Goal: Transaction & Acquisition: Purchase product/service

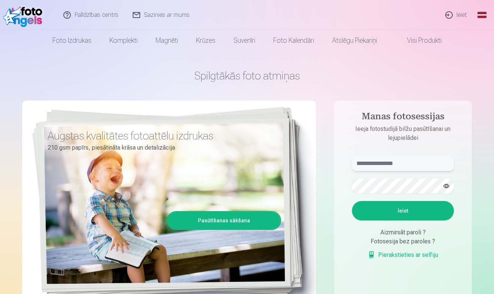
click at [366, 162] on input "text" at bounding box center [403, 163] width 102 height 15
type input "**********"
click at [383, 215] on button "Ieiet" at bounding box center [403, 211] width 102 height 20
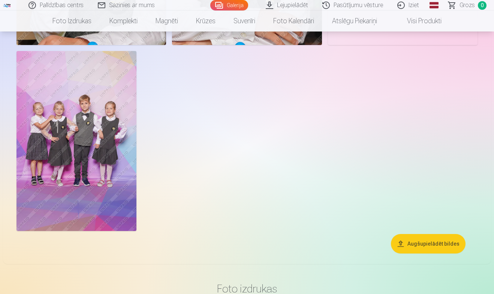
scroll to position [1128, 0]
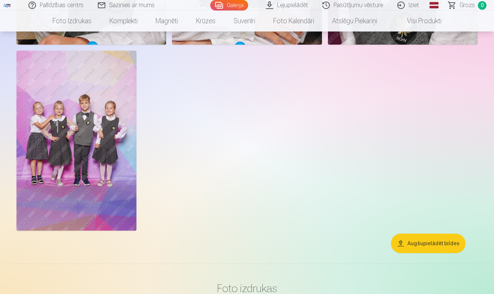
click at [104, 105] on img at bounding box center [77, 141] width 120 height 180
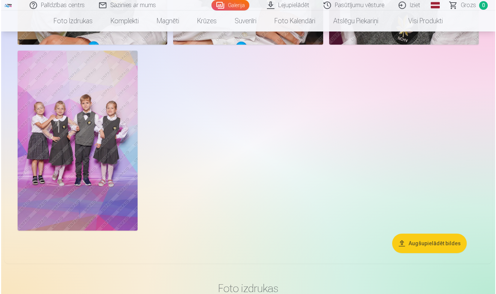
scroll to position [1131, 0]
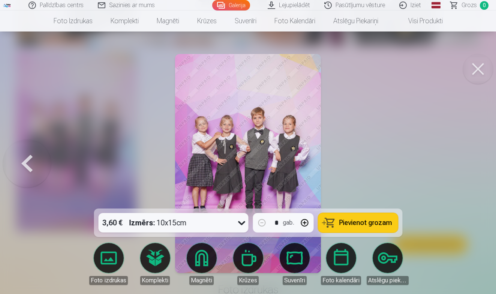
click at [476, 62] on button at bounding box center [478, 69] width 30 height 30
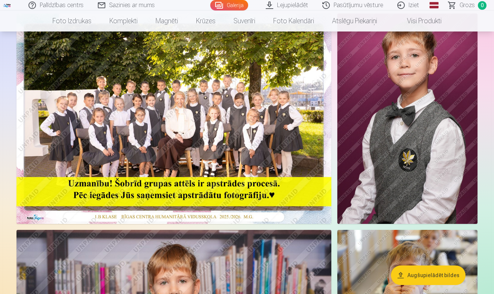
scroll to position [66, 0]
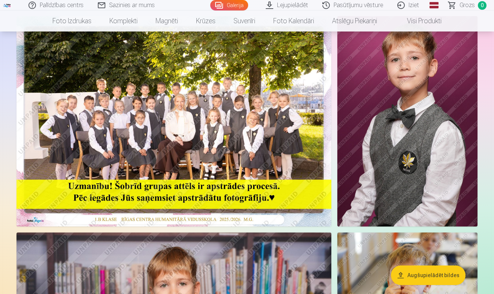
click at [238, 3] on link "Galerija" at bounding box center [229, 5] width 38 height 11
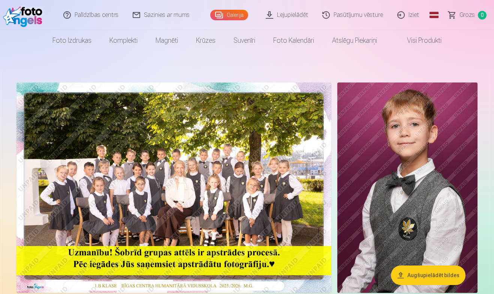
click at [183, 123] on img at bounding box center [174, 188] width 315 height 210
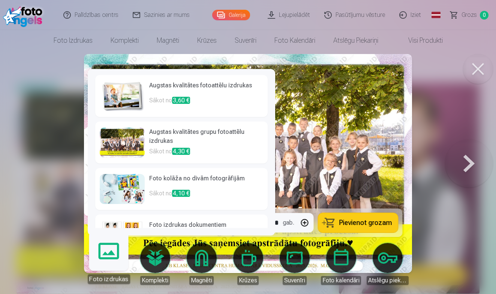
click at [111, 260] on link "Foto izdrukas" at bounding box center [109, 261] width 46 height 46
click at [111, 257] on link "Foto izdrukas" at bounding box center [109, 261] width 46 height 46
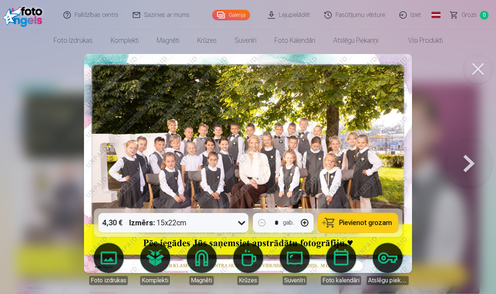
click at [243, 221] on icon at bounding box center [242, 223] width 12 height 12
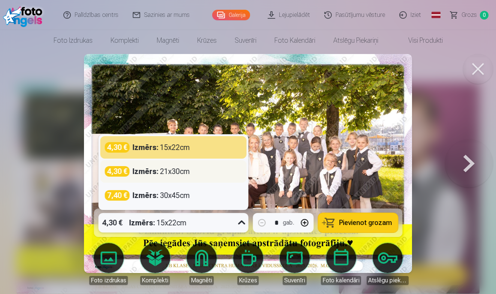
click at [212, 173] on div "4,30 € Izmērs : 21x30cm" at bounding box center [173, 171] width 137 height 11
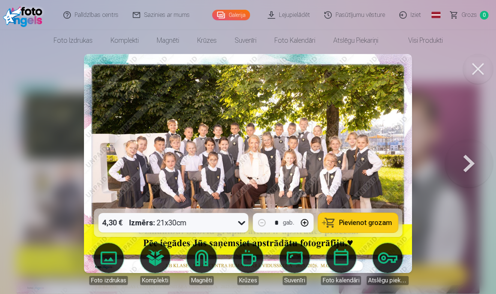
click at [346, 226] on span "Pievienot grozam" at bounding box center [365, 222] width 53 height 7
click at [463, 161] on button at bounding box center [469, 163] width 48 height 75
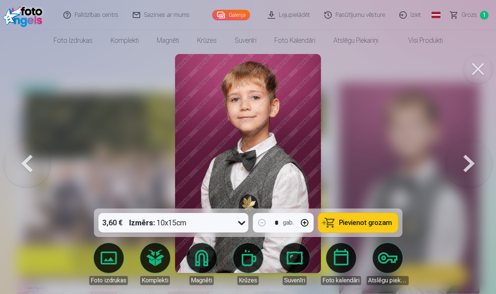
click at [347, 223] on span "Pievienot grozam" at bounding box center [365, 222] width 53 height 7
click at [468, 162] on button at bounding box center [469, 163] width 48 height 75
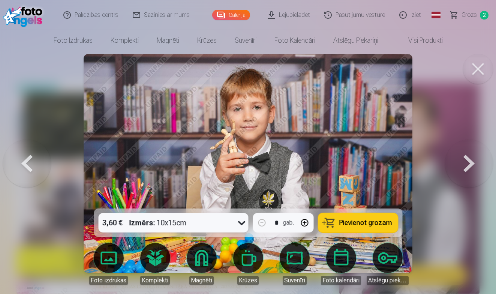
click at [303, 223] on button "button" at bounding box center [305, 223] width 18 height 18
click at [375, 224] on span "Pievienot grozam" at bounding box center [365, 222] width 53 height 7
type input "*"
click at [466, 167] on button at bounding box center [469, 163] width 48 height 75
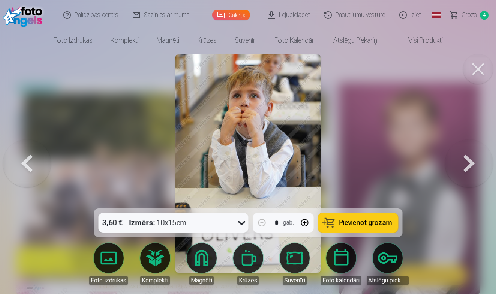
click at [466, 167] on button at bounding box center [469, 163] width 48 height 75
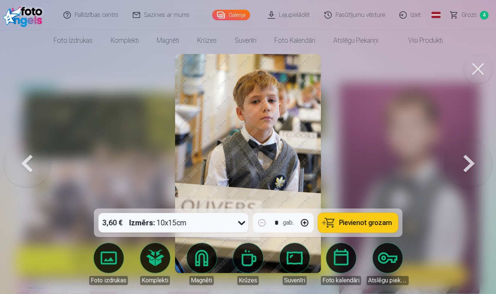
click at [356, 222] on span "Pievienot grozam" at bounding box center [365, 222] width 53 height 7
click at [466, 165] on button at bounding box center [469, 163] width 48 height 75
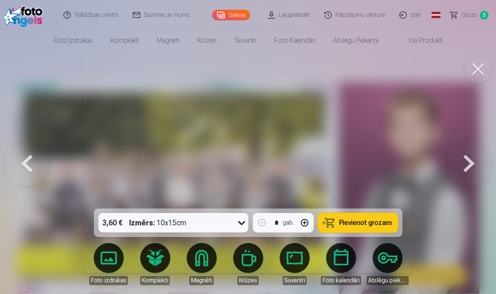
drag, startPoint x: 466, startPoint y: 165, endPoint x: 425, endPoint y: 208, distance: 58.9
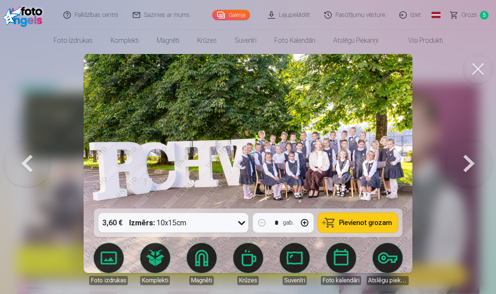
click at [360, 222] on span "Pievienot grozam" at bounding box center [365, 222] width 53 height 7
click at [465, 163] on button at bounding box center [469, 163] width 48 height 75
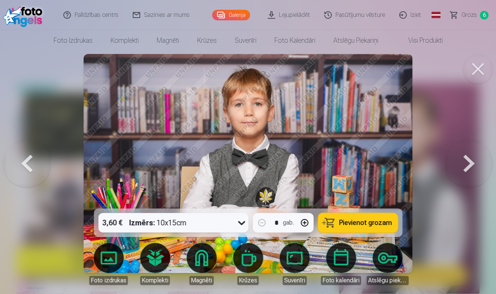
click at [465, 163] on button at bounding box center [469, 163] width 48 height 75
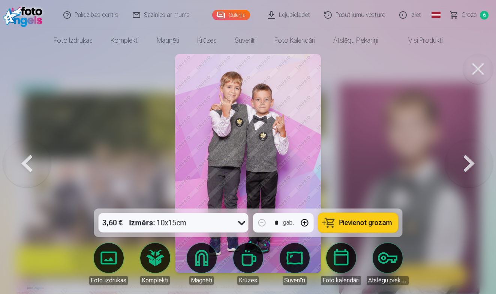
click at [365, 220] on span "Pievienot grozam" at bounding box center [365, 222] width 53 height 7
click at [463, 160] on button at bounding box center [469, 163] width 48 height 75
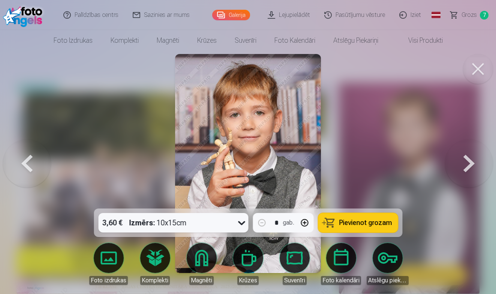
click at [463, 160] on button at bounding box center [469, 163] width 48 height 75
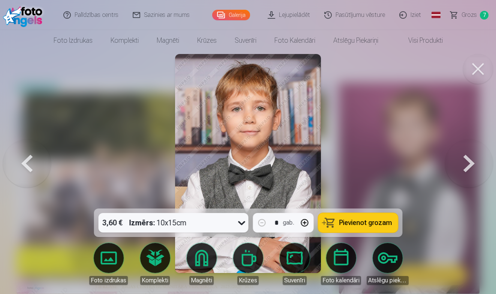
click at [362, 216] on button "Pievienot grozam" at bounding box center [358, 223] width 80 height 20
click at [470, 162] on button at bounding box center [469, 163] width 48 height 75
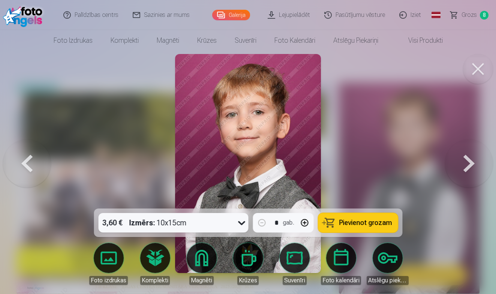
click at [376, 219] on span "Pievienot grozam" at bounding box center [365, 222] width 53 height 7
click at [471, 160] on button at bounding box center [469, 163] width 48 height 75
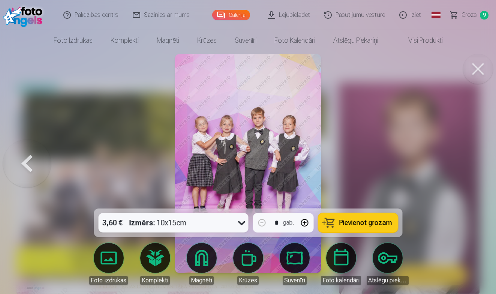
click at [375, 219] on span "Pievienot grozam" at bounding box center [365, 222] width 53 height 7
click at [479, 68] on button at bounding box center [478, 69] width 30 height 30
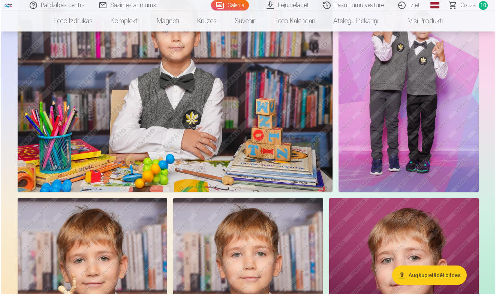
scroll to position [756, 0]
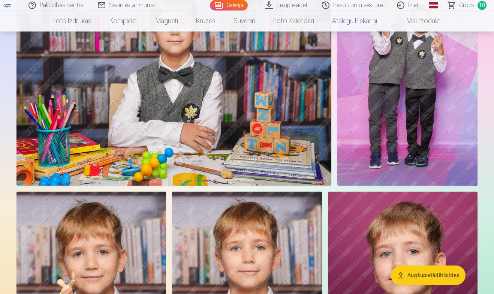
click at [265, 102] on img at bounding box center [174, 81] width 315 height 210
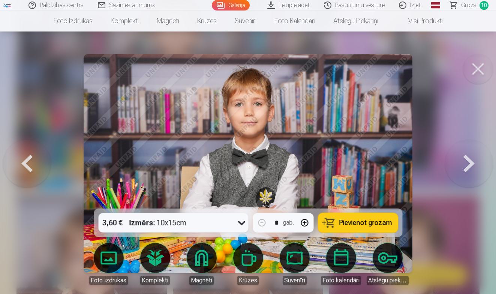
click at [304, 225] on button "button" at bounding box center [305, 223] width 18 height 18
click at [366, 228] on button "Pievienot grozam" at bounding box center [358, 223] width 80 height 20
type input "*"
click at [477, 5] on link "Grozs 12" at bounding box center [469, 5] width 53 height 11
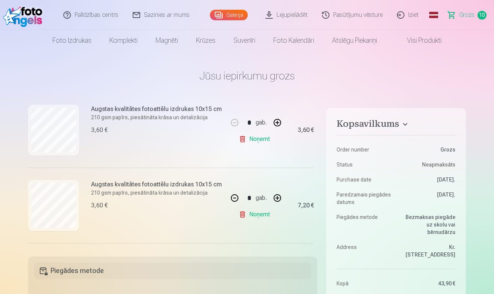
scroll to position [169, 0]
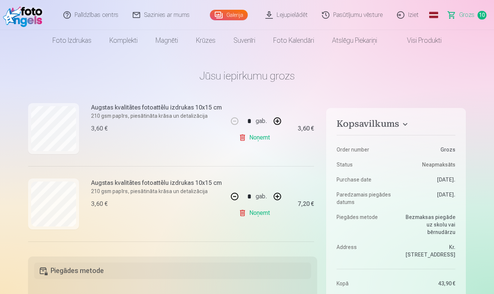
click at [231, 197] on button "button" at bounding box center [235, 197] width 18 height 18
type input "*"
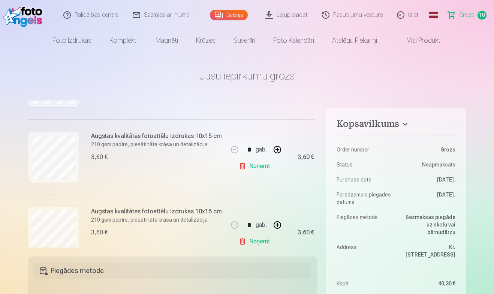
scroll to position [506, 0]
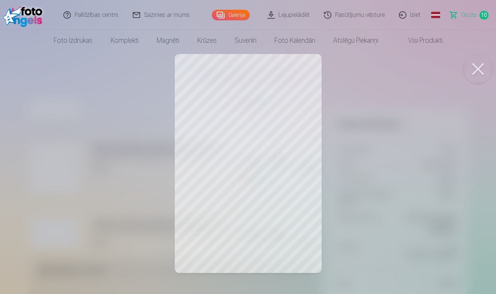
click at [484, 59] on button at bounding box center [478, 69] width 30 height 30
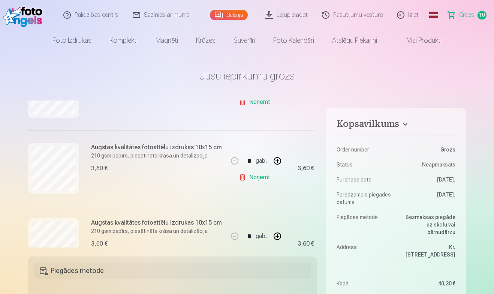
click at [276, 164] on button "button" at bounding box center [278, 161] width 18 height 18
type input "*"
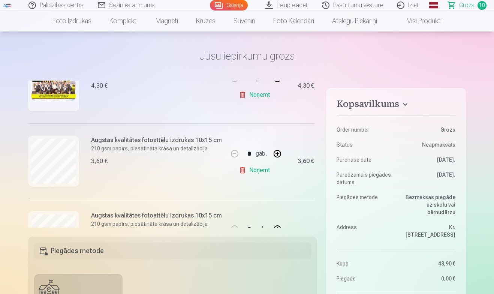
scroll to position [0, 0]
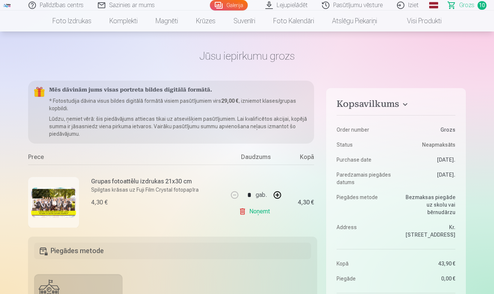
click at [236, 4] on link "Galerija" at bounding box center [229, 5] width 38 height 11
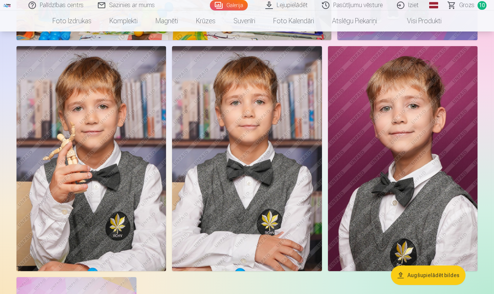
scroll to position [928, 0]
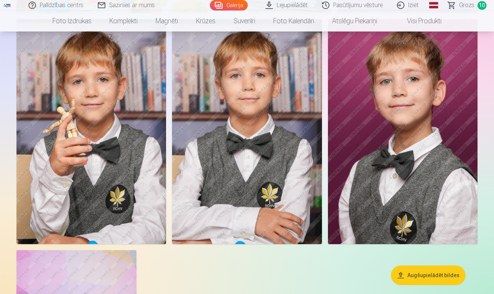
click at [468, 7] on span "Grozs" at bounding box center [466, 5] width 15 height 9
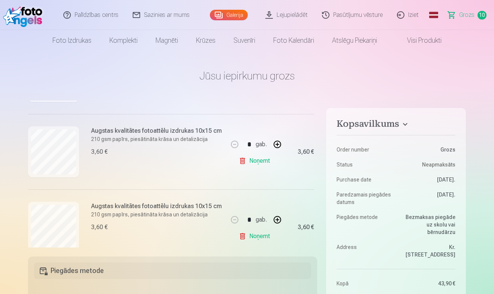
scroll to position [625, 0]
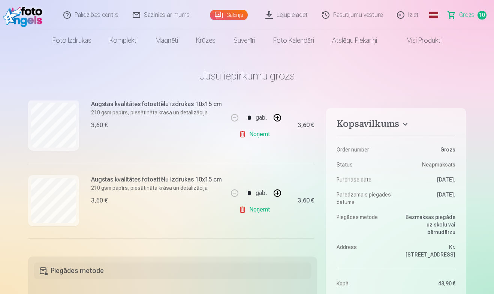
click at [275, 137] on div "* gab. Noņemt" at bounding box center [256, 124] width 56 height 75
click at [261, 136] on link "Noņemt" at bounding box center [256, 134] width 34 height 15
type input "*"
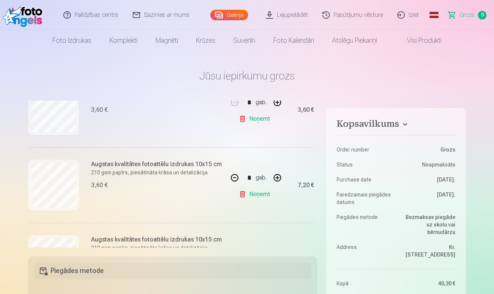
scroll to position [496, 0]
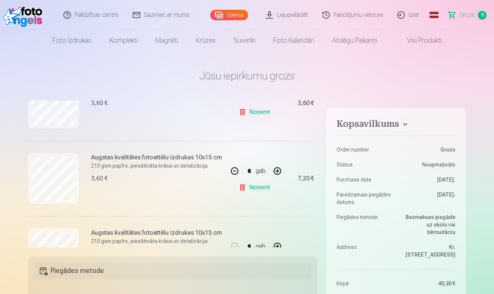
click at [277, 170] on button "button" at bounding box center [278, 171] width 18 height 18
type input "*"
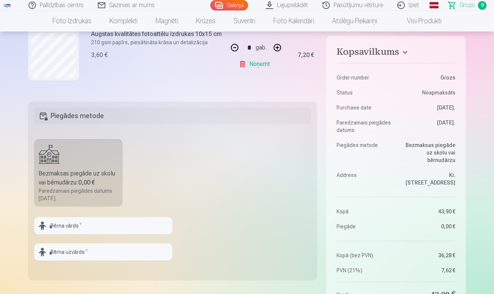
scroll to position [156, 0]
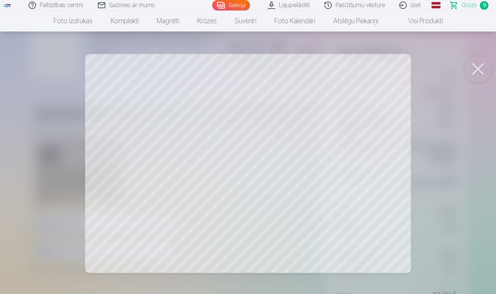
click at [471, 72] on button at bounding box center [478, 69] width 30 height 30
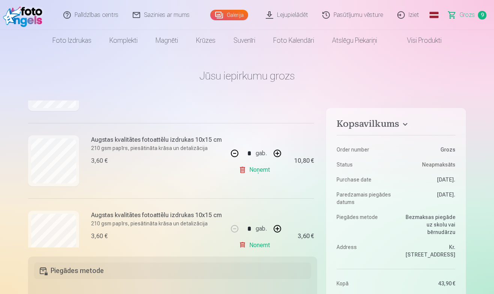
scroll to position [507, 0]
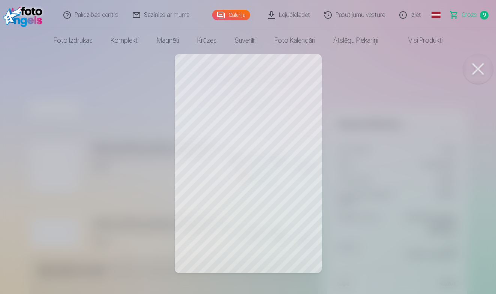
click at [479, 71] on button at bounding box center [478, 69] width 30 height 30
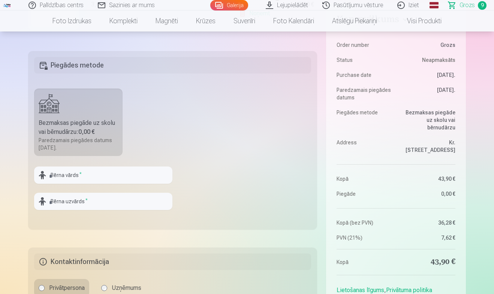
scroll to position [214, 0]
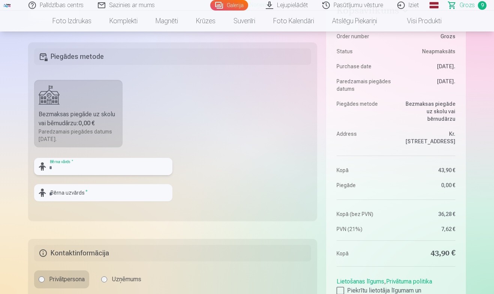
click at [121, 164] on input "text" at bounding box center [103, 166] width 138 height 17
type input "*******"
click at [111, 193] on input "text" at bounding box center [103, 192] width 138 height 17
type input "********"
click at [239, 152] on fieldset "Piegādes metode Bezmaksas piegāde uz skolu vai bērnudārzu : 0,00 € Paredzamais …" at bounding box center [172, 131] width 289 height 179
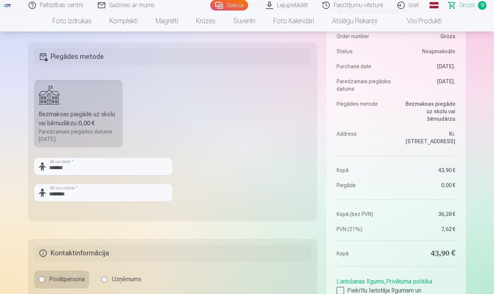
click at [239, 153] on fieldset "Piegādes metode Bezmaksas piegāde uz skolu vai bērnudārzu : 0,00 € Paredzamais …" at bounding box center [172, 131] width 289 height 179
click at [65, 103] on label "Bezmaksas piegāde uz skolu vai bērnudārzu : 0,00 € Paredzamais piegādes datums …" at bounding box center [78, 114] width 89 height 68
click at [146, 60] on h5 "Piegādes metode" at bounding box center [172, 56] width 277 height 17
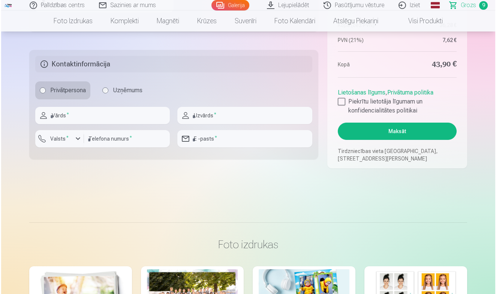
scroll to position [400, 0]
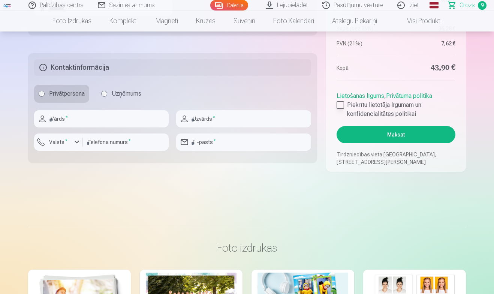
click at [344, 102] on label "Piekrītu lietotāja līgumam un konfidencialitātes politikai" at bounding box center [396, 110] width 119 height 18
click at [120, 120] on input "text" at bounding box center [101, 118] width 135 height 17
type input "*****"
type input "*******"
type input "********"
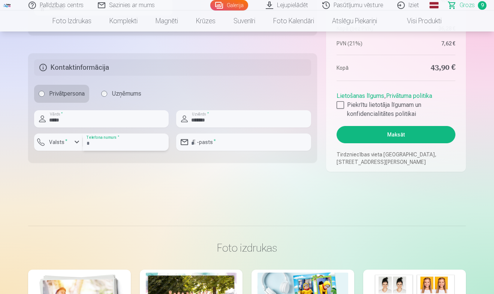
type input "**********"
click at [396, 138] on button "Maksāt" at bounding box center [396, 134] width 119 height 17
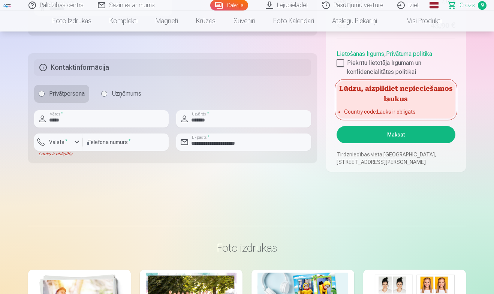
click at [396, 138] on button "Maksāt" at bounding box center [396, 134] width 119 height 17
click at [77, 143] on div "button" at bounding box center [76, 142] width 9 height 9
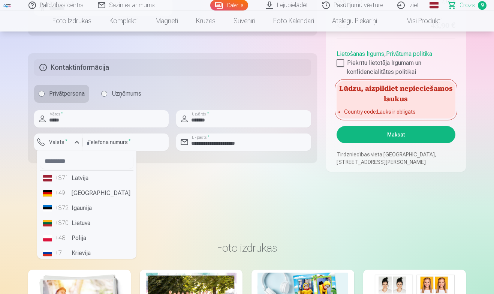
click at [82, 179] on li "+371 Latvija" at bounding box center [86, 178] width 93 height 15
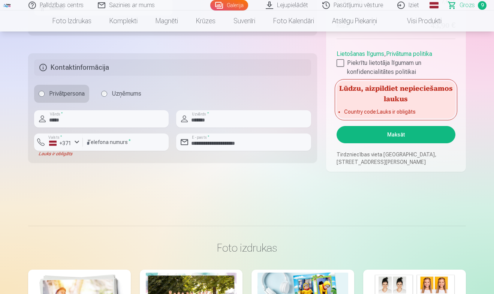
click at [396, 139] on button "Maksāt" at bounding box center [396, 134] width 119 height 17
